Goal: Task Accomplishment & Management: Use online tool/utility

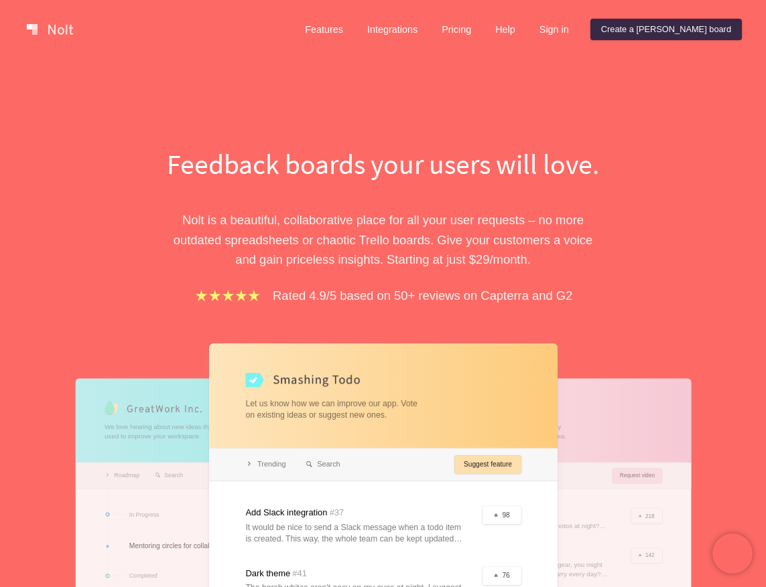
click at [30, 100] on div "Feedback boards your users will love. [PERSON_NAME] is a beautiful, collaborati…" at bounding box center [383, 430] width 766 height 742
click at [579, 35] on link "Sign in" at bounding box center [553, 29] width 51 height 21
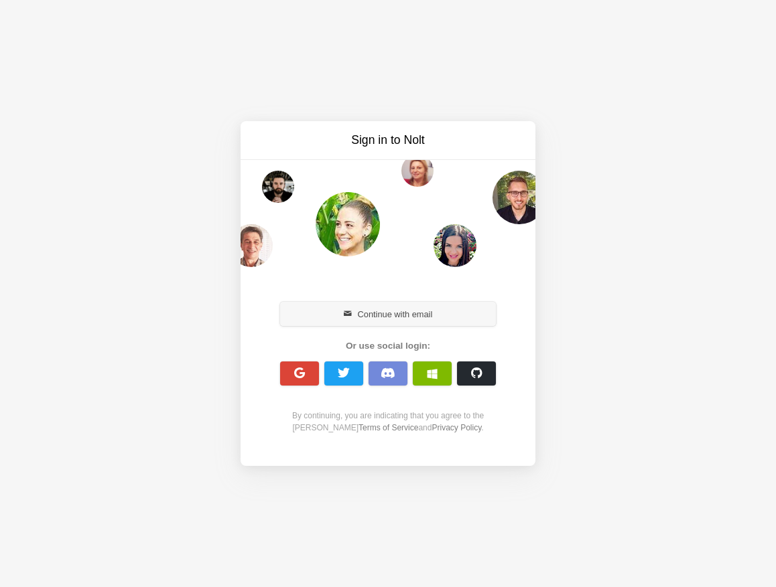
click at [367, 324] on button "Continue with email" at bounding box center [388, 314] width 216 height 24
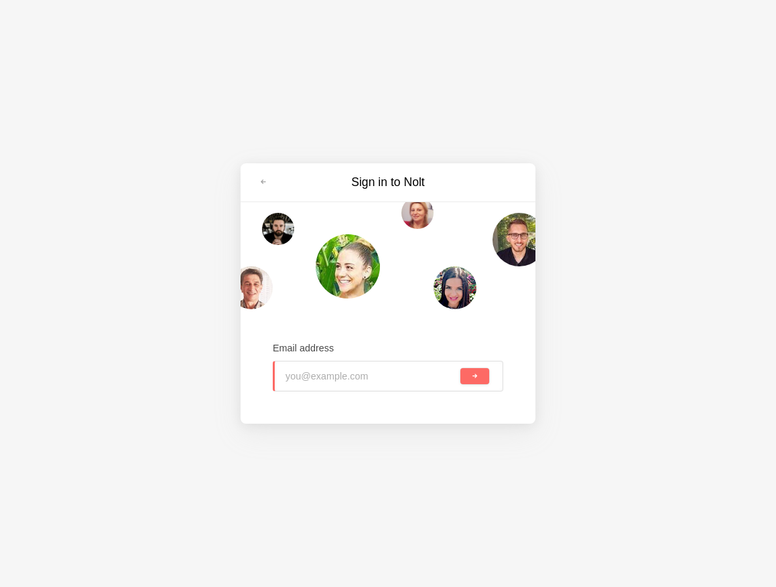
click at [349, 372] on input "email" at bounding box center [371, 376] width 172 height 29
type input "[EMAIL_ADDRESS][DOMAIN_NAME]"
click at [460, 368] on button "submit" at bounding box center [474, 376] width 29 height 16
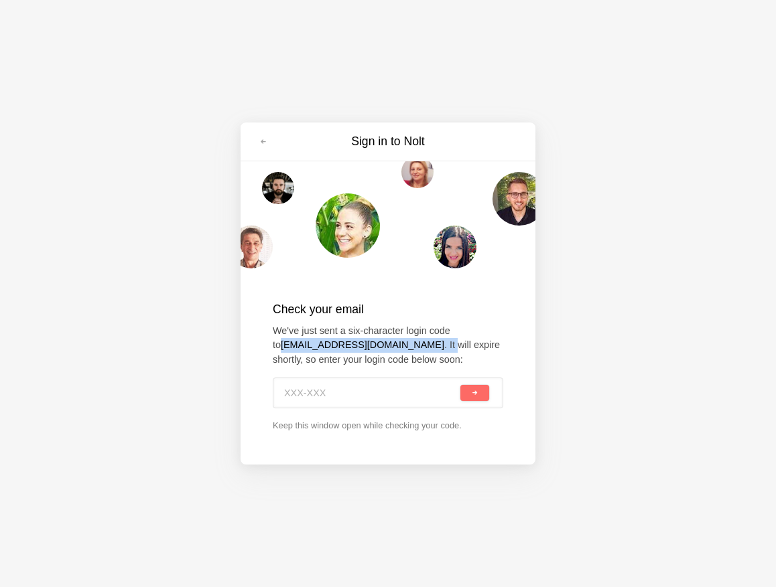
drag, startPoint x: 315, startPoint y: 343, endPoint x: 379, endPoint y: 343, distance: 64.3
click at [379, 343] on div "Check your email We've just sent a six-character login code to [EMAIL_ADDRESS][…" at bounding box center [387, 366] width 295 height 185
click at [141, 376] on div "Sign in to [PERSON_NAME] Check your email We've just sent a six-character login…" at bounding box center [388, 293] width 776 height 587
click at [326, 411] on div "Check your email We've just sent a six-character login code to [EMAIL_ADDRESS][…" at bounding box center [388, 366] width 230 height 131
drag, startPoint x: 323, startPoint y: 402, endPoint x: 340, endPoint y: 400, distance: 16.2
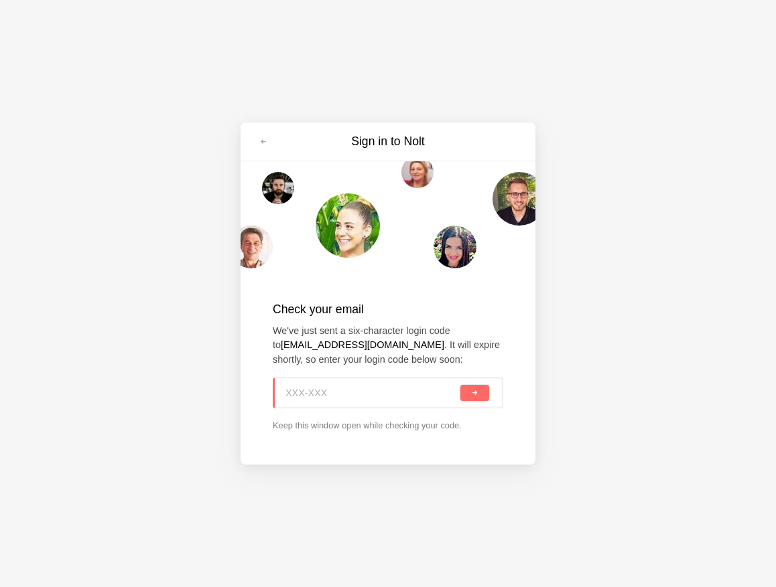
click at [323, 401] on input at bounding box center [371, 392] width 172 height 29
paste input "ZKE-36G"
type input "ZKE-36G"
click at [481, 399] on button "submit" at bounding box center [474, 393] width 29 height 16
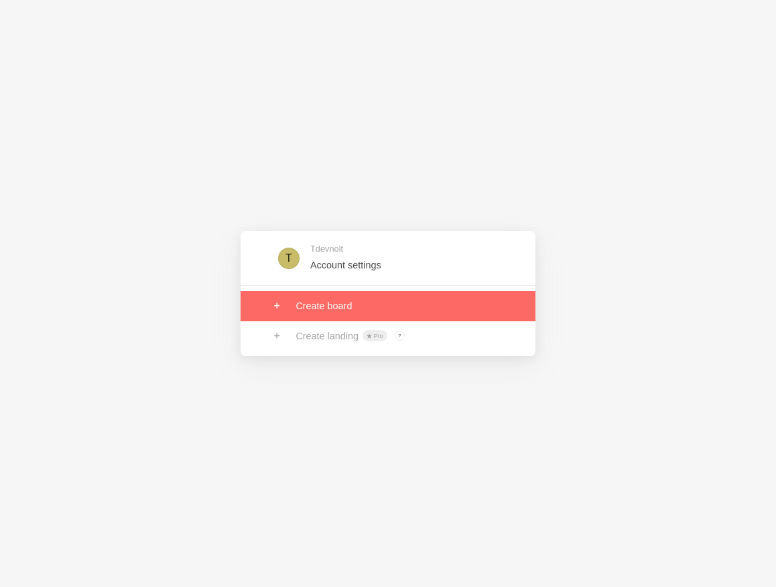
click at [320, 314] on link at bounding box center [387, 305] width 295 height 29
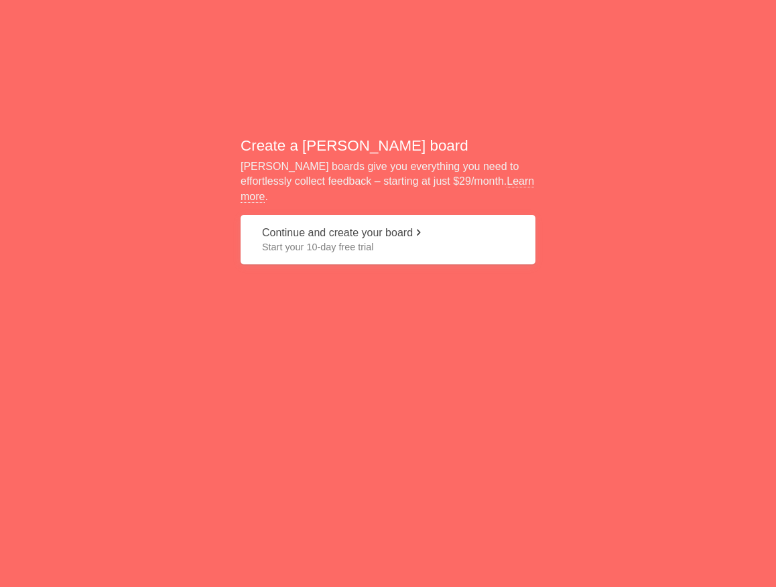
click at [331, 246] on button "Continue and create your board Start your 10-day free trial" at bounding box center [387, 240] width 295 height 50
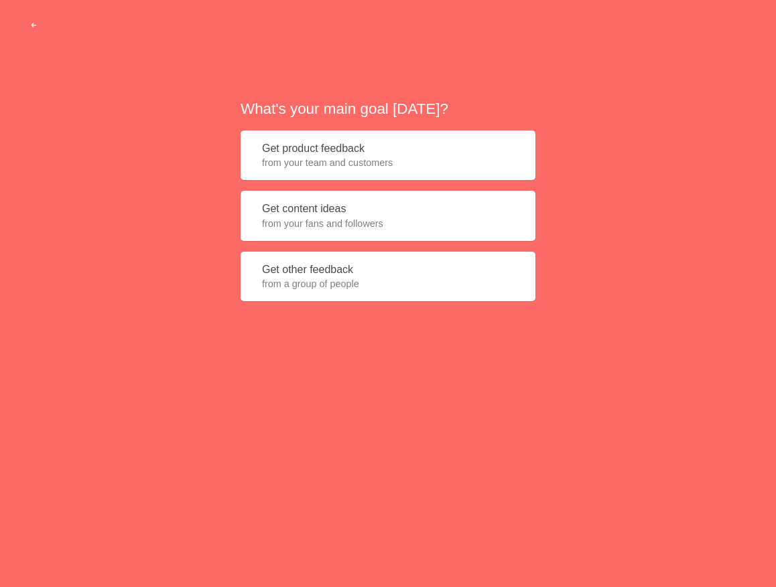
click at [309, 161] on span "from your team and customers" at bounding box center [388, 162] width 252 height 13
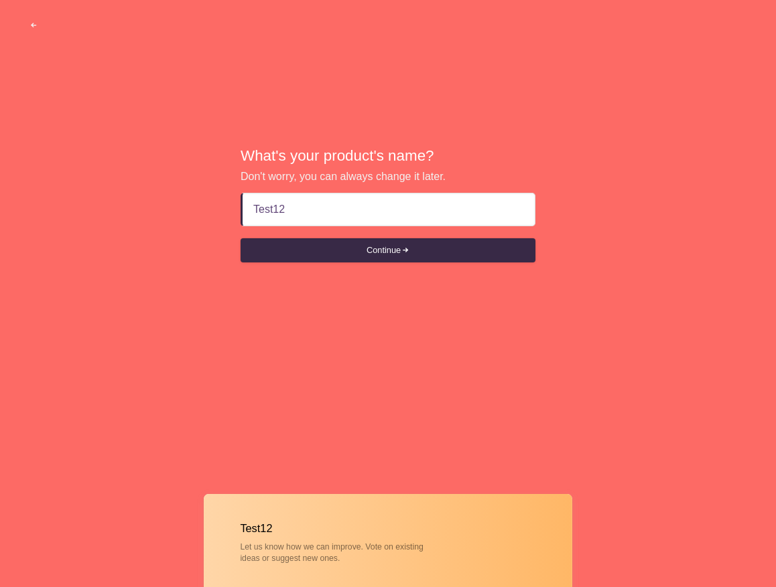
type input "Test123"
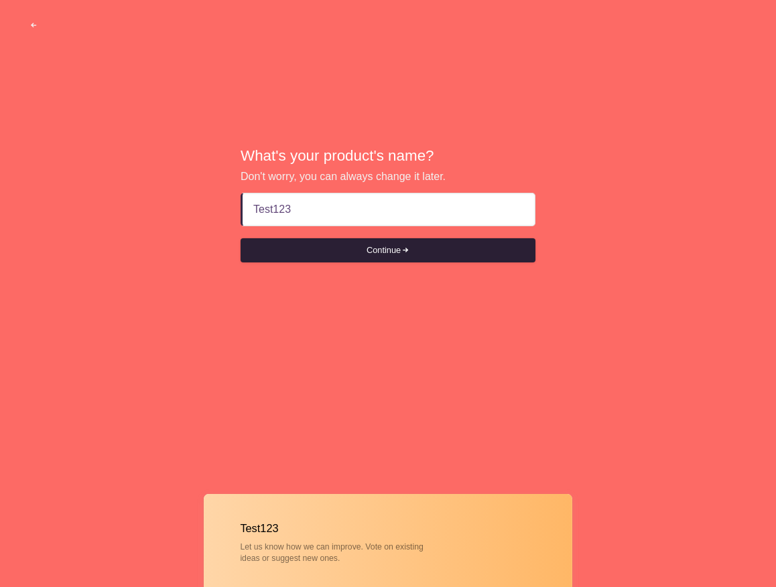
click at [424, 243] on button "Continue" at bounding box center [387, 250] width 295 height 24
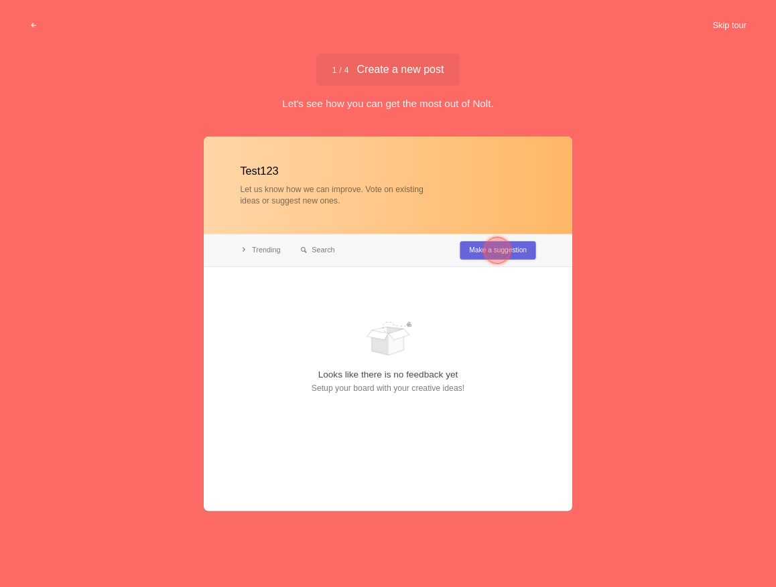
click at [725, 13] on button "Skip tour" at bounding box center [729, 25] width 66 height 24
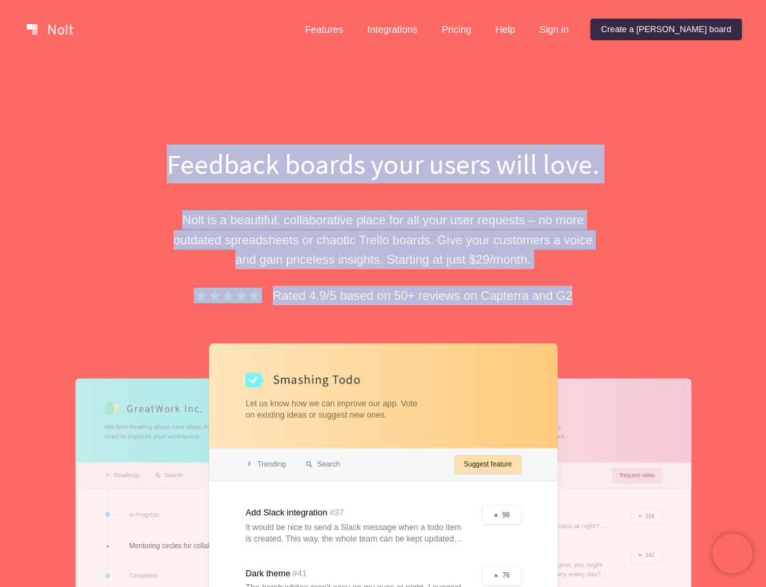
drag, startPoint x: 175, startPoint y: 161, endPoint x: 582, endPoint y: 304, distance: 431.1
click at [582, 304] on div "Feedback boards your users will love. [PERSON_NAME] is a beautiful, collaborati…" at bounding box center [383, 465] width 603 height 640
click at [582, 304] on div "Rated 4.9/5 based on 50+ reviews on Capterra and G2" at bounding box center [383, 295] width 462 height 19
drag, startPoint x: 582, startPoint y: 304, endPoint x: 153, endPoint y: 153, distance: 454.6
click at [153, 153] on div "Feedback boards your users will love. [PERSON_NAME] is a beautiful, collaborati…" at bounding box center [383, 465] width 462 height 640
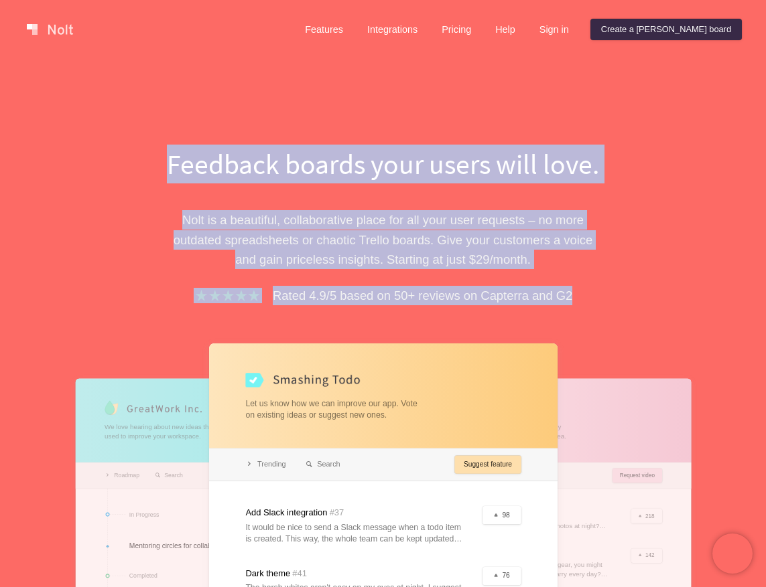
click at [153, 153] on h1 "Feedback boards your users will love." at bounding box center [383, 164] width 462 height 39
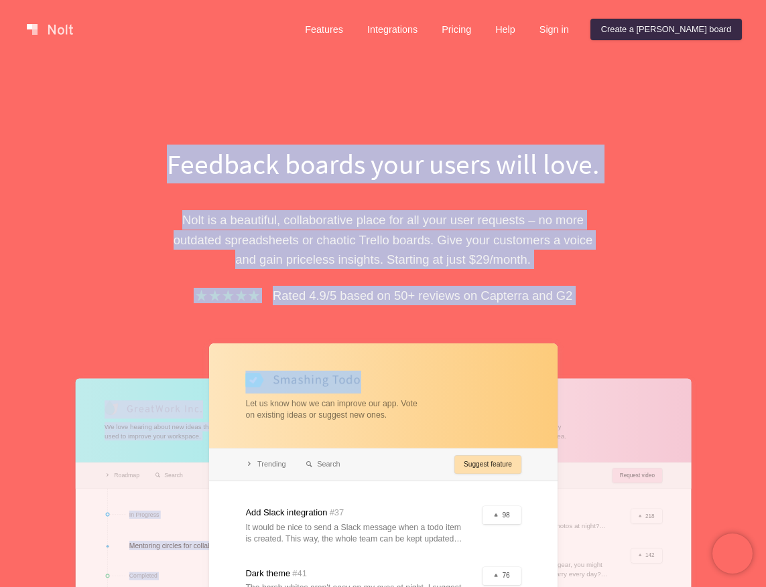
drag, startPoint x: 153, startPoint y: 153, endPoint x: 646, endPoint y: 332, distance: 524.0
click at [646, 332] on div "Feedback boards your users will love. [PERSON_NAME] is a beautiful, collaborati…" at bounding box center [383, 465] width 603 height 640
click at [610, 301] on div "Rated 4.9/5 based on 50+ reviews on Capterra and G2" at bounding box center [383, 295] width 462 height 19
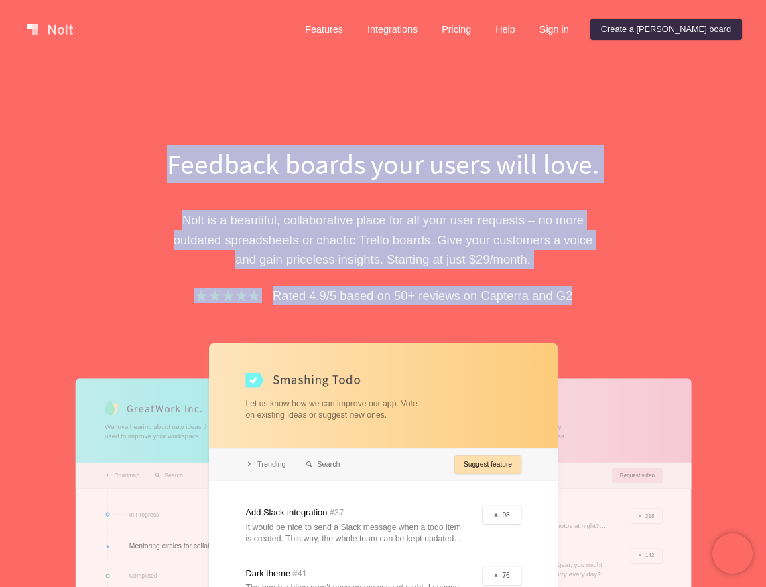
drag, startPoint x: 610, startPoint y: 301, endPoint x: 198, endPoint y: 154, distance: 437.9
click at [198, 154] on div "Feedback boards your users will love. [PERSON_NAME] is a beautiful, collaborati…" at bounding box center [383, 465] width 462 height 640
click at [197, 154] on h1 "Feedback boards your users will love." at bounding box center [383, 164] width 462 height 39
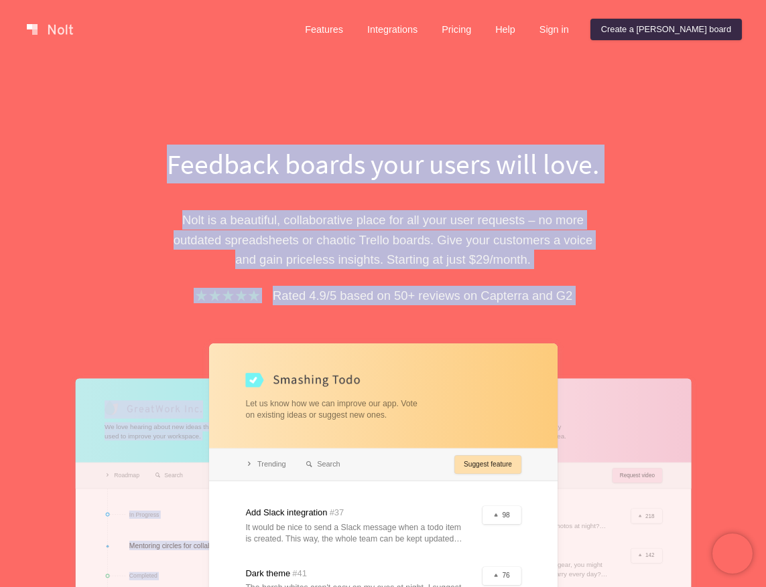
drag, startPoint x: 170, startPoint y: 154, endPoint x: 638, endPoint y: 315, distance: 495.0
click at [638, 315] on div "Feedback boards your users will love. [PERSON_NAME] is a beautiful, collaborati…" at bounding box center [383, 465] width 603 height 640
